Goal: Navigation & Orientation: Find specific page/section

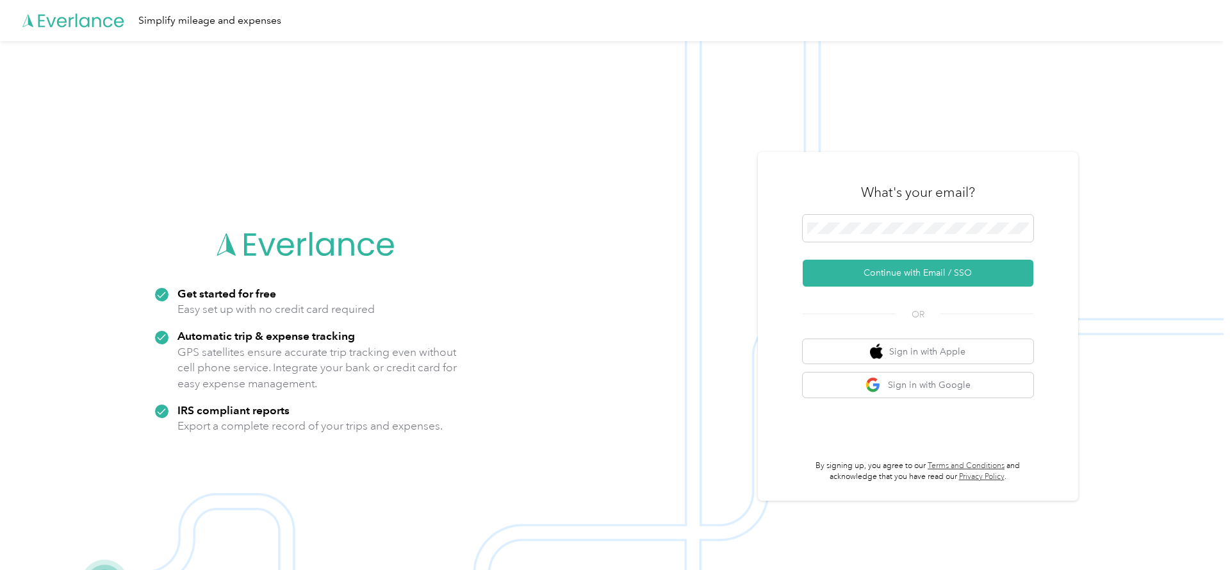
scroll to position [41, 0]
click at [948, 215] on span at bounding box center [918, 228] width 231 height 27
click at [951, 273] on button "Continue with Email / SSO" at bounding box center [918, 273] width 231 height 27
